Goal: Task Accomplishment & Management: Manage account settings

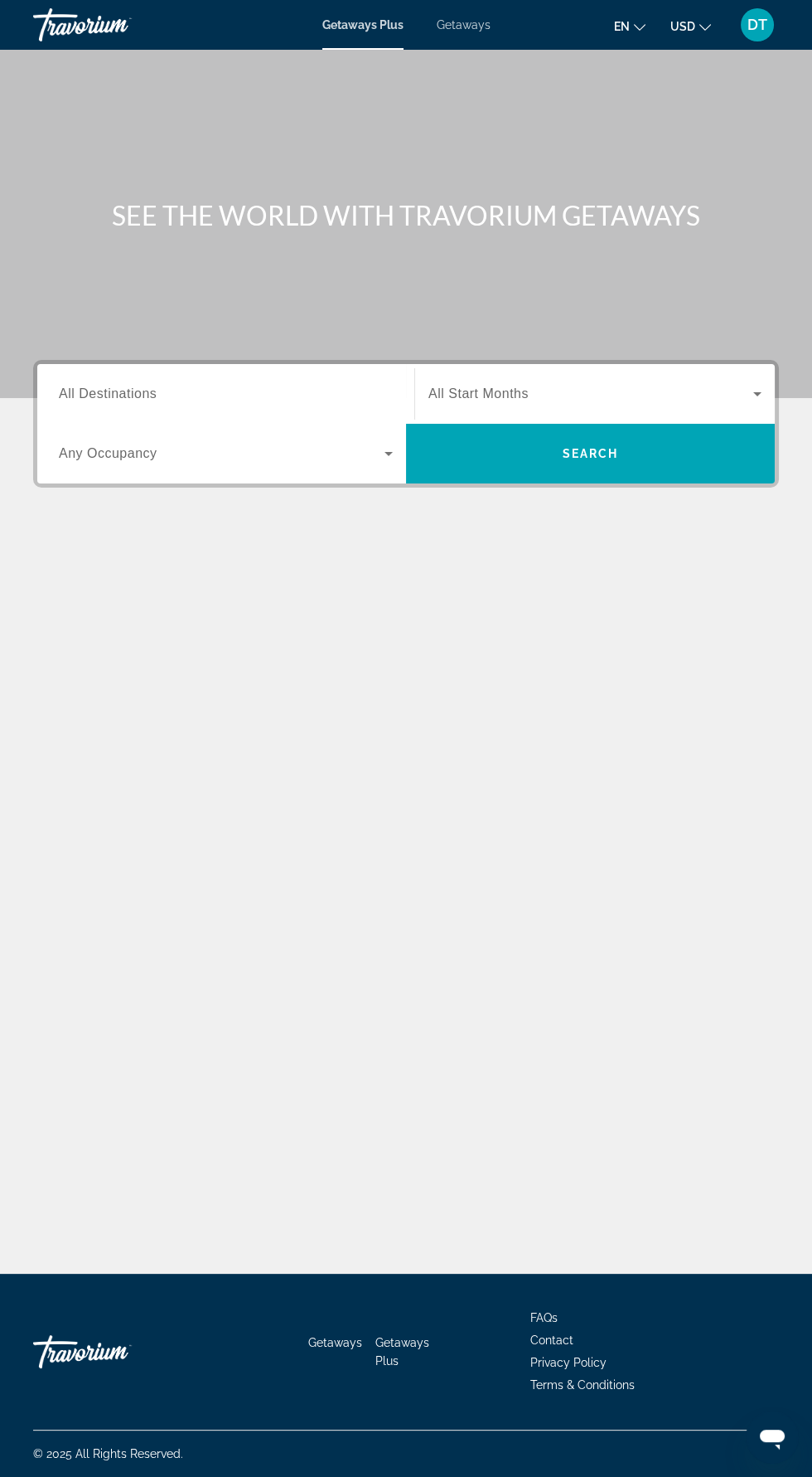
click at [286, 390] on input "Destination All Destinations" at bounding box center [226, 394] width 334 height 20
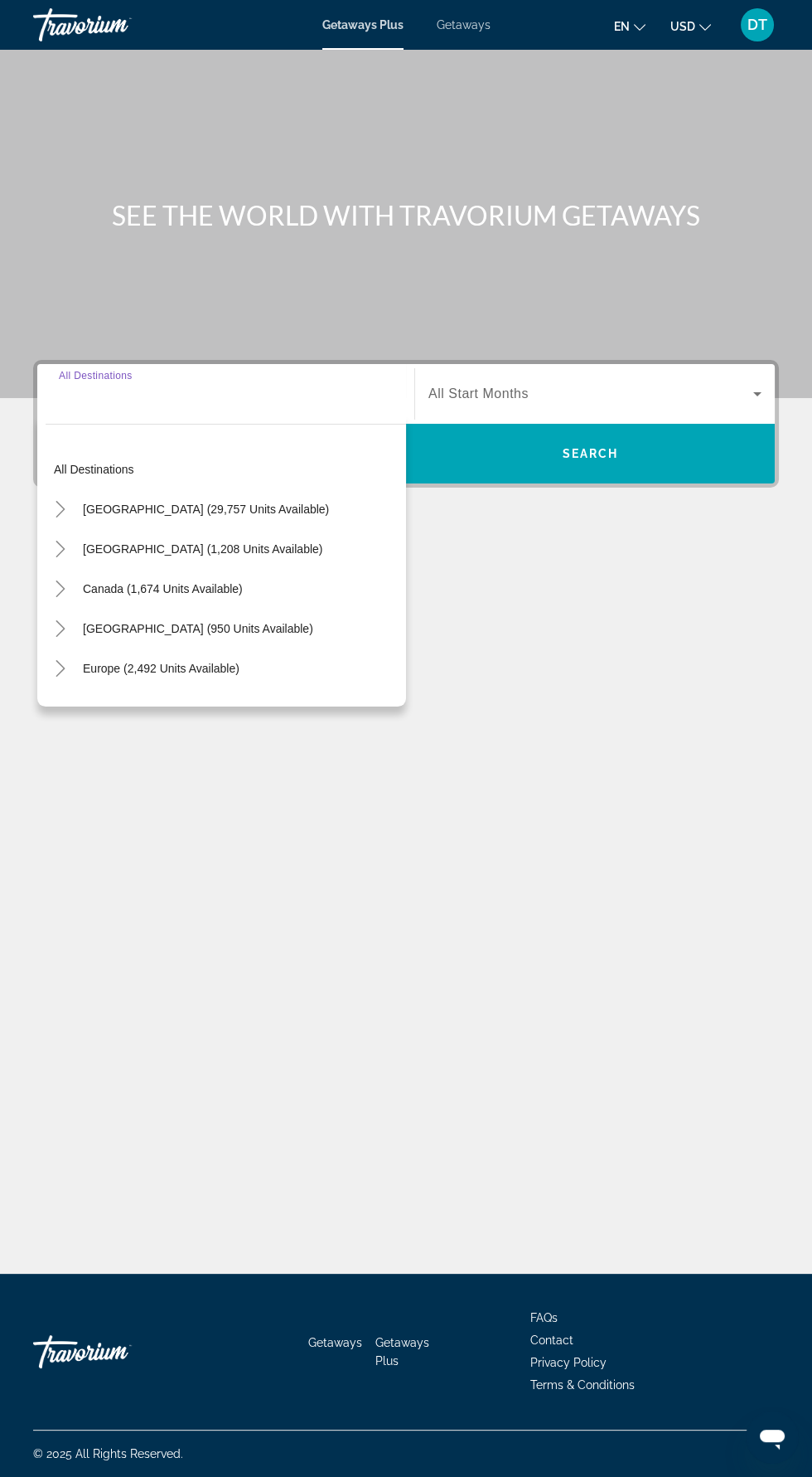
scroll to position [118, 0]
click at [225, 502] on span "[GEOGRAPHIC_DATA] (29,757 units available)" at bounding box center [206, 509] width 246 height 13
type input "**********"
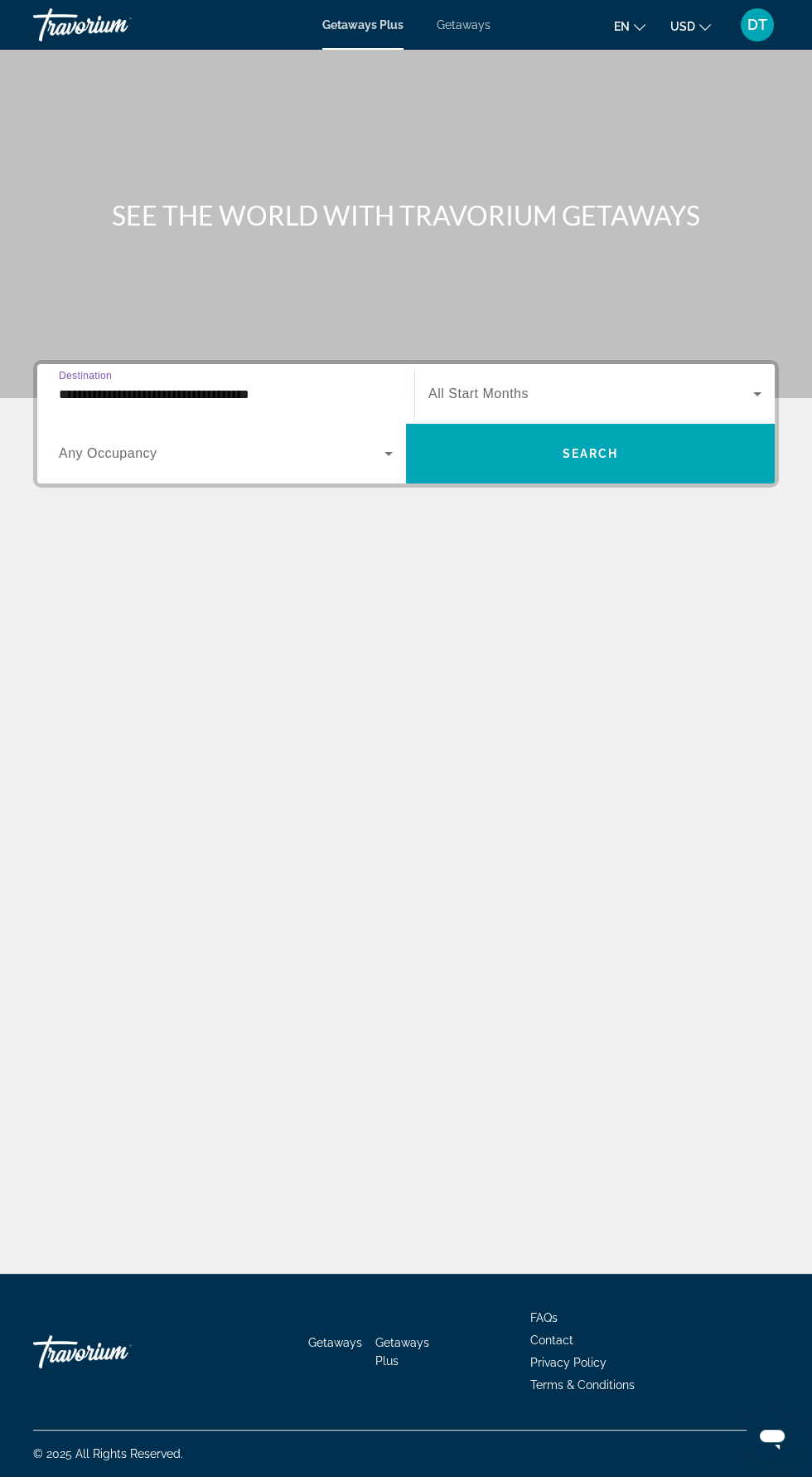
click at [107, 385] on input "**********" at bounding box center [226, 394] width 334 height 20
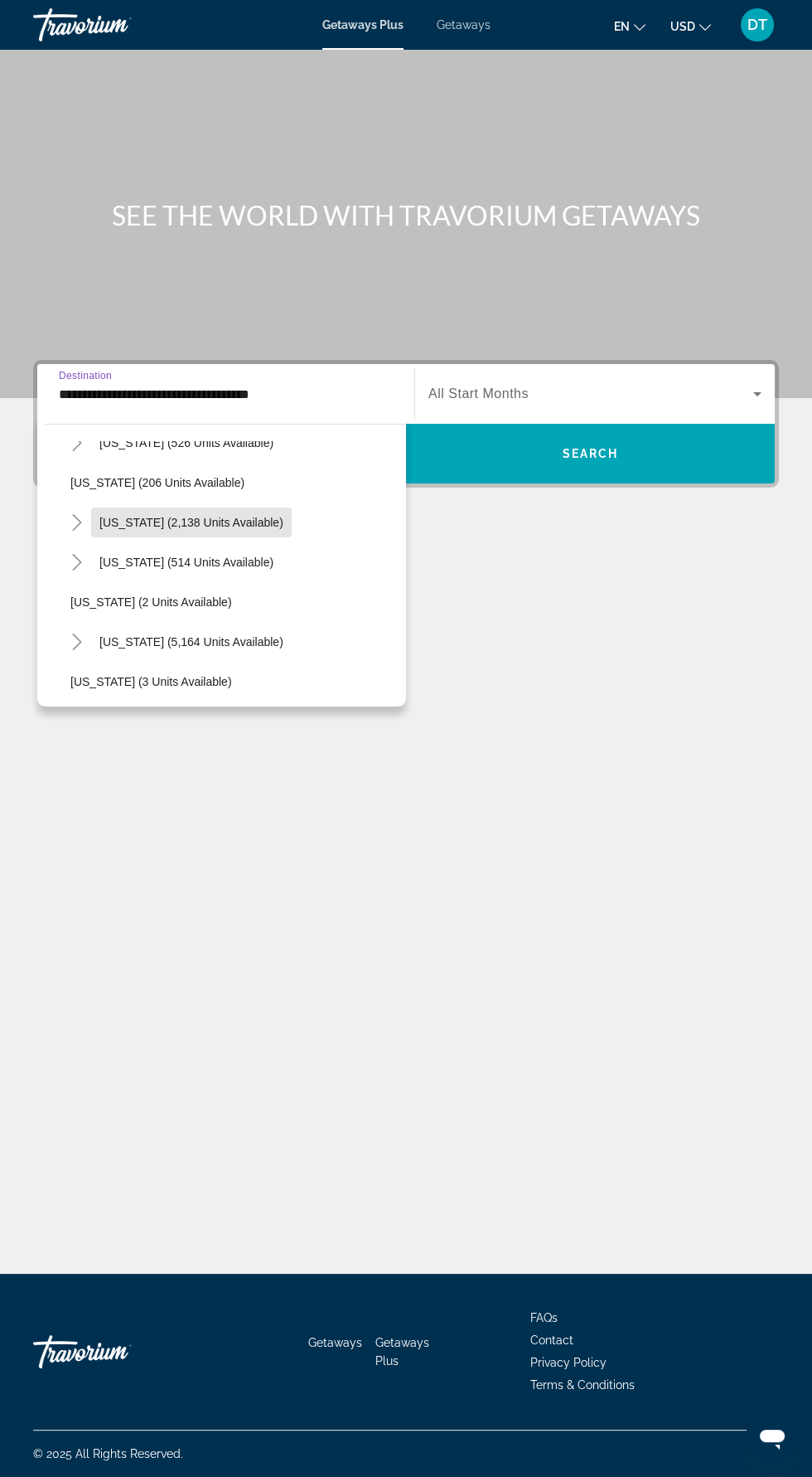
scroll to position [108, 0]
click at [77, 519] on icon "Toggle California (2,138 units available)" at bounding box center [77, 520] width 16 height 16
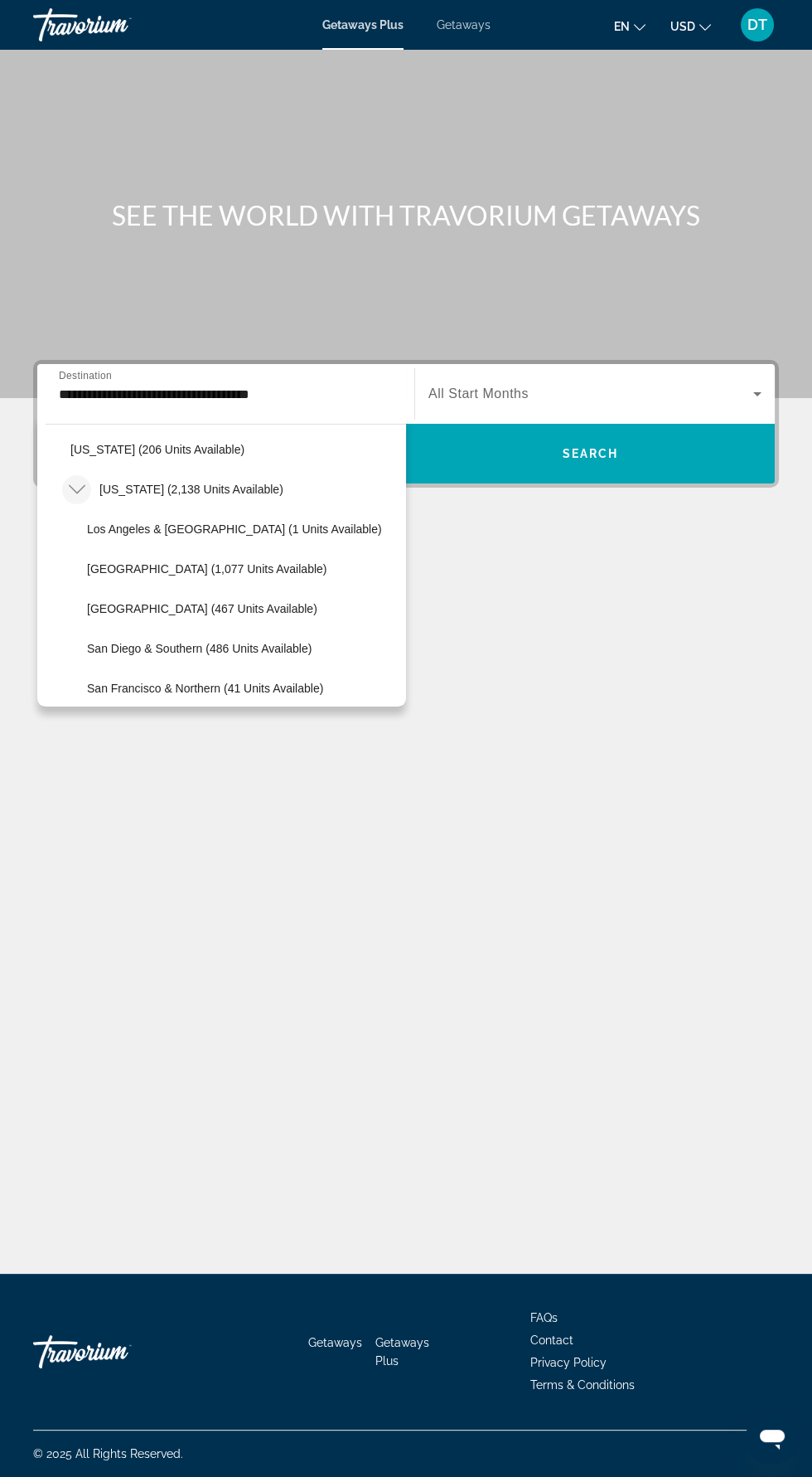
scroll to position [127, 0]
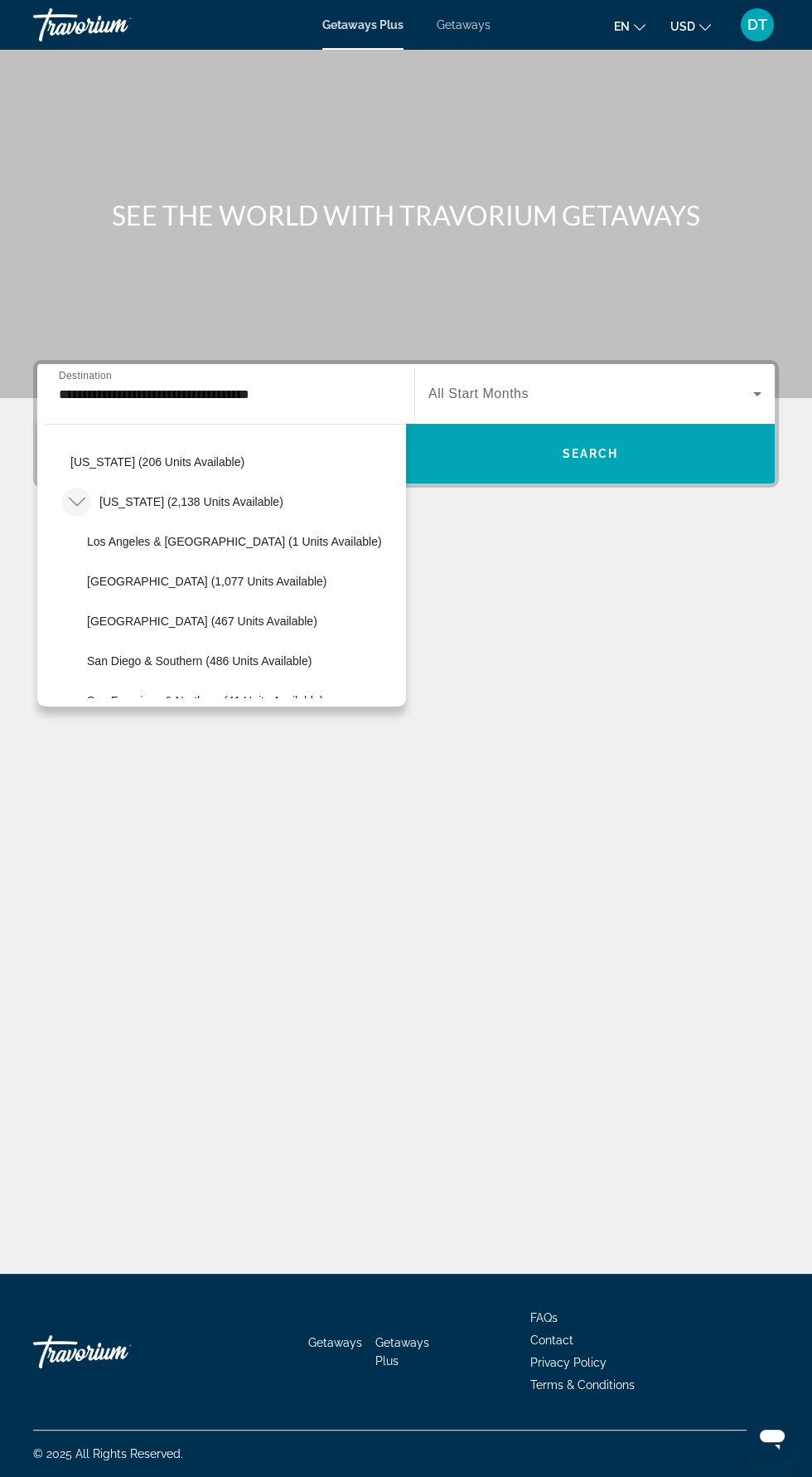
click at [700, 46] on div "Getaways Plus Getaways en English Español Français Italiano Português русский U…" at bounding box center [406, 24] width 812 height 43
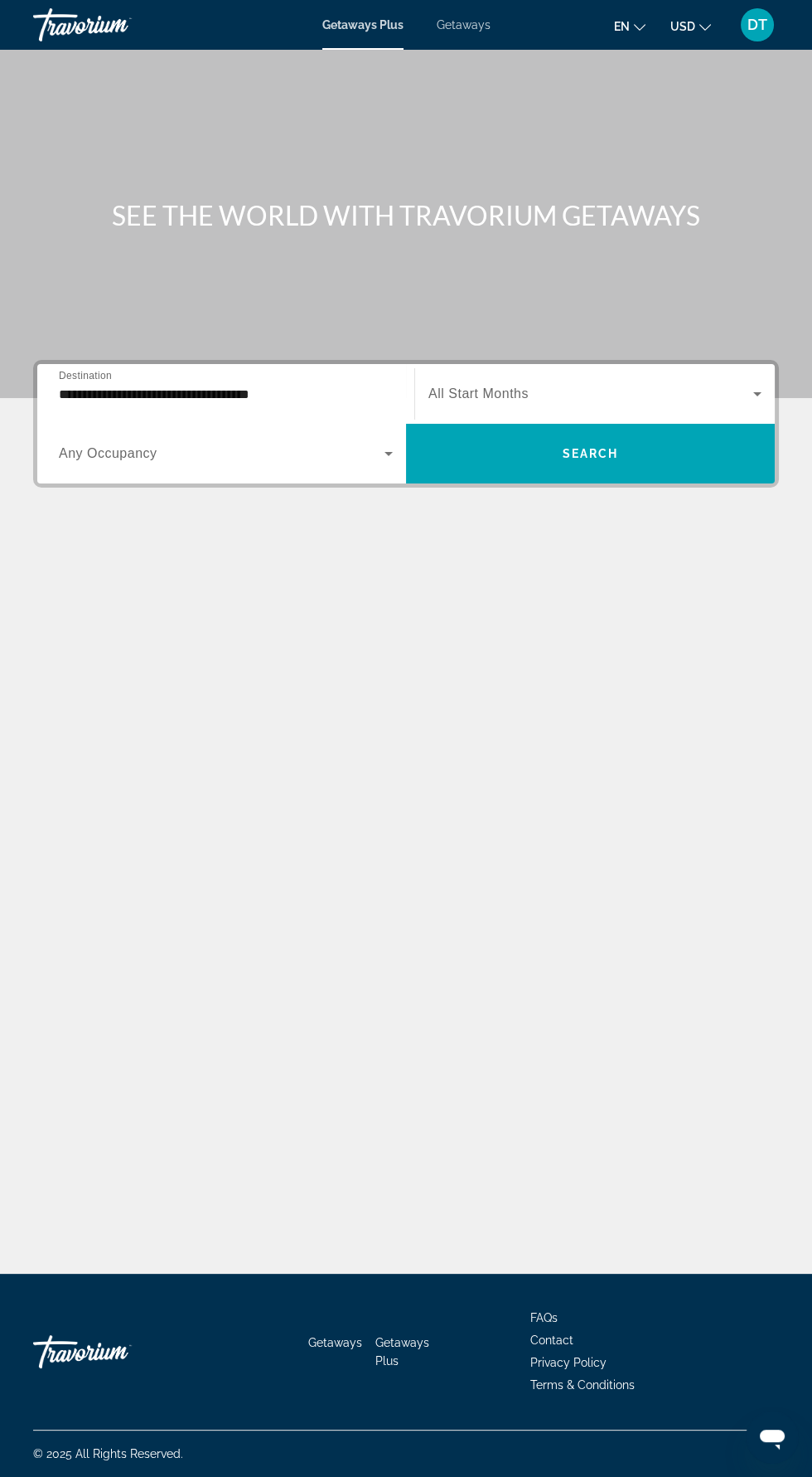
click at [757, 40] on div "DT" at bounding box center [757, 25] width 33 height 33
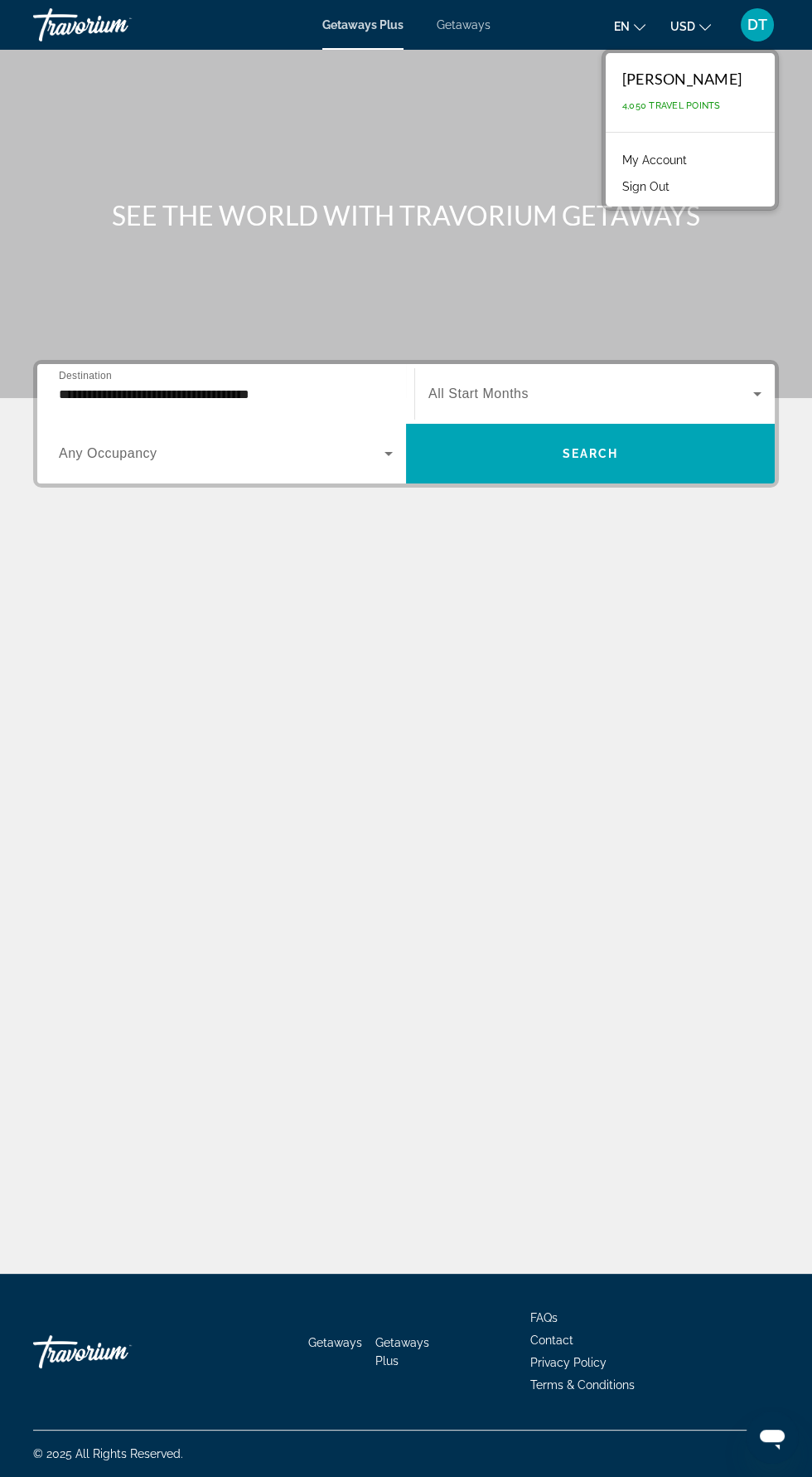
click at [695, 164] on link "My Account" at bounding box center [654, 160] width 81 height 22
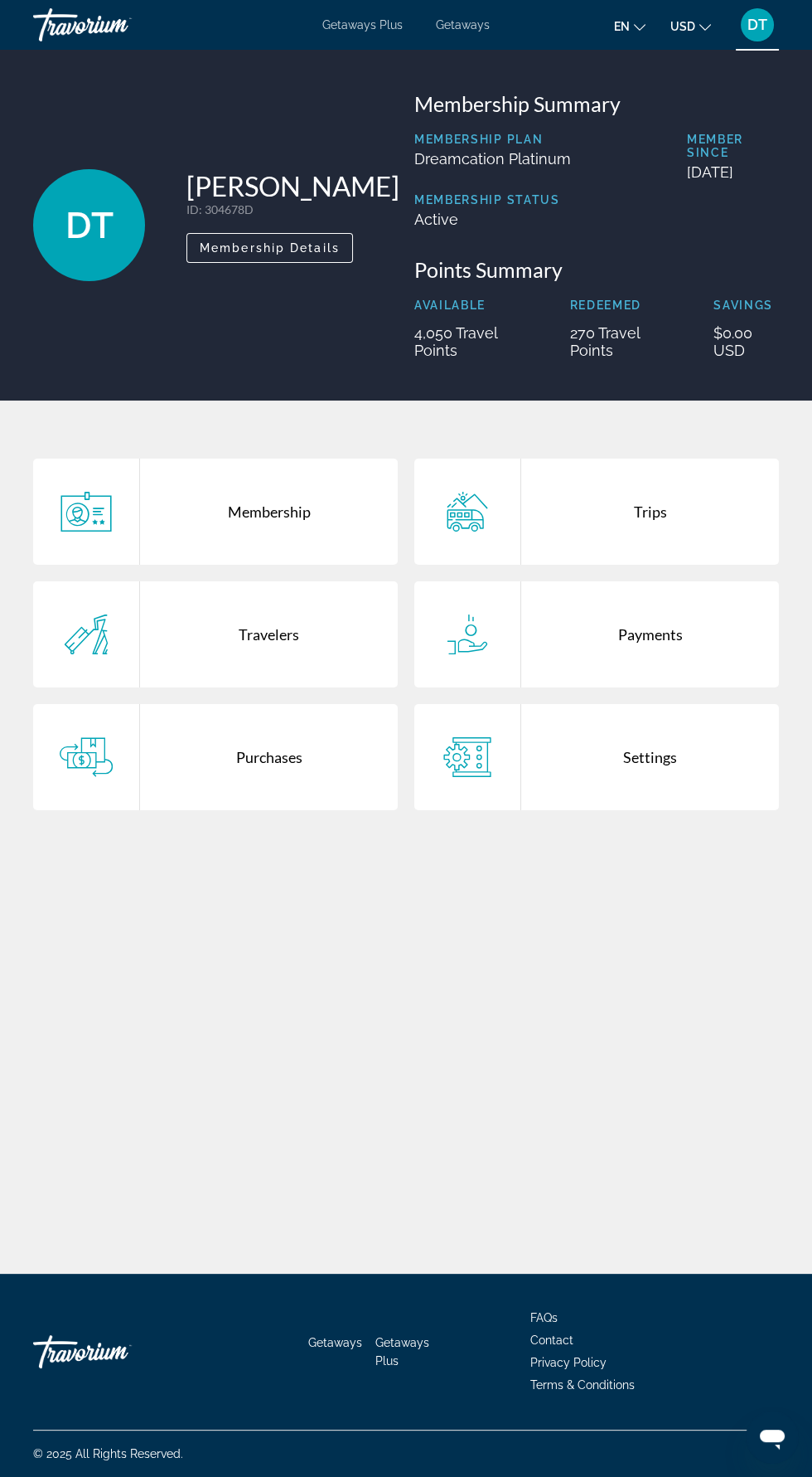
click at [762, 21] on span "DT" at bounding box center [757, 24] width 20 height 16
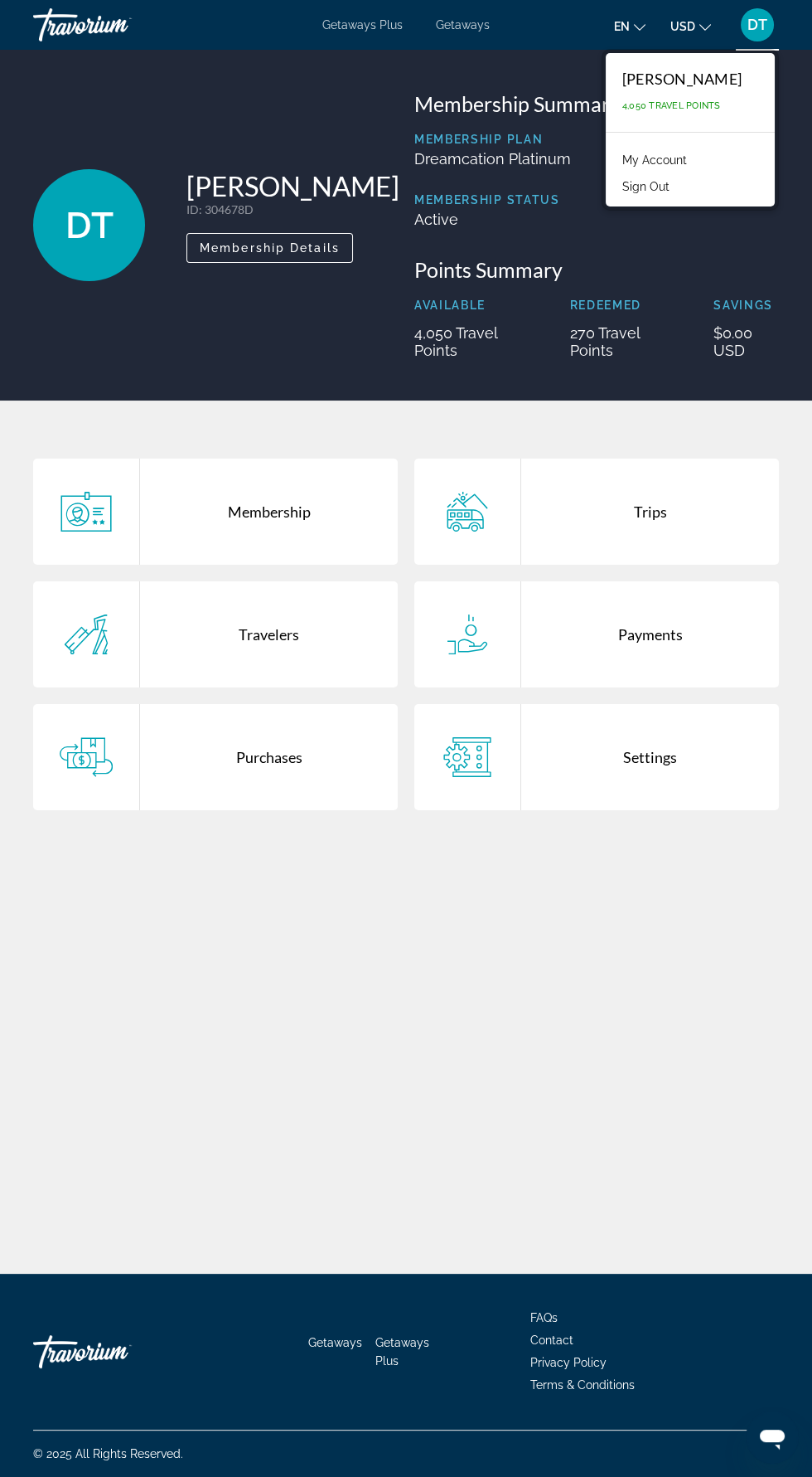
click at [707, 195] on li "Sign Out" at bounding box center [690, 185] width 152 height 27
click at [676, 186] on button "Sign Out" at bounding box center [646, 187] width 64 height 22
